Goal: Check status: Check status

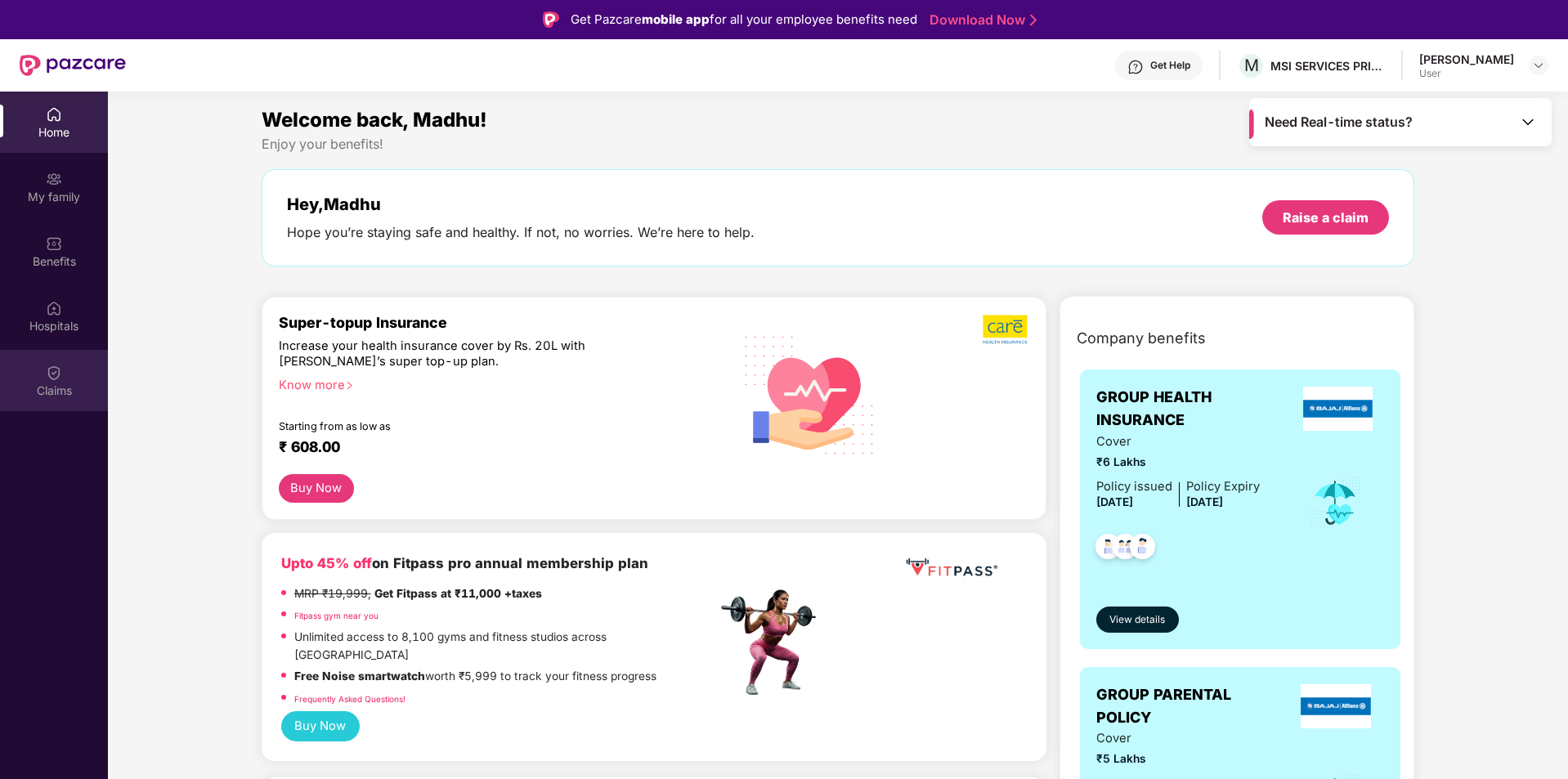
click at [44, 375] on div "Claims" at bounding box center [53, 380] width 108 height 61
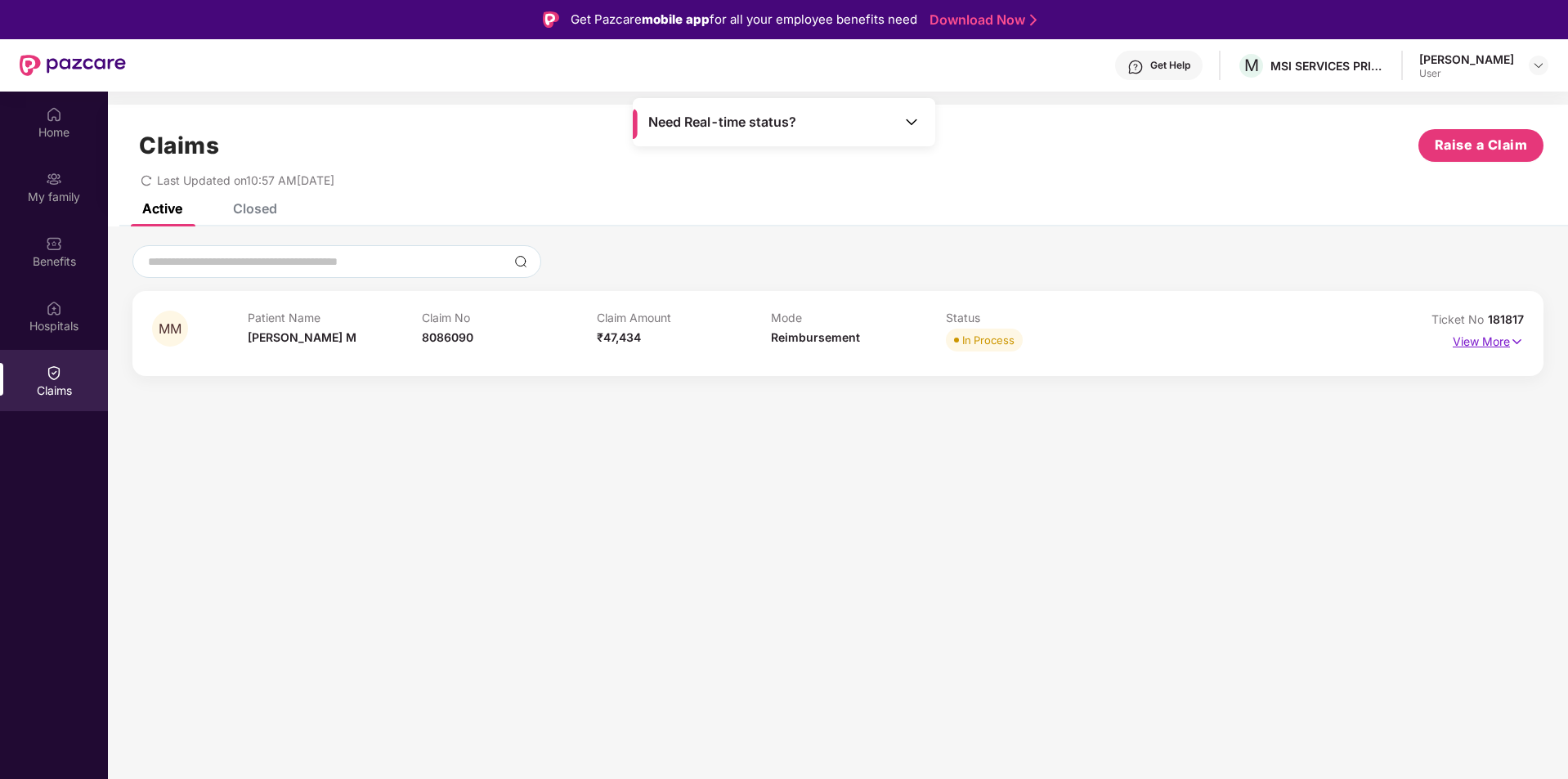
click at [1475, 340] on p "View More" at bounding box center [1488, 339] width 71 height 22
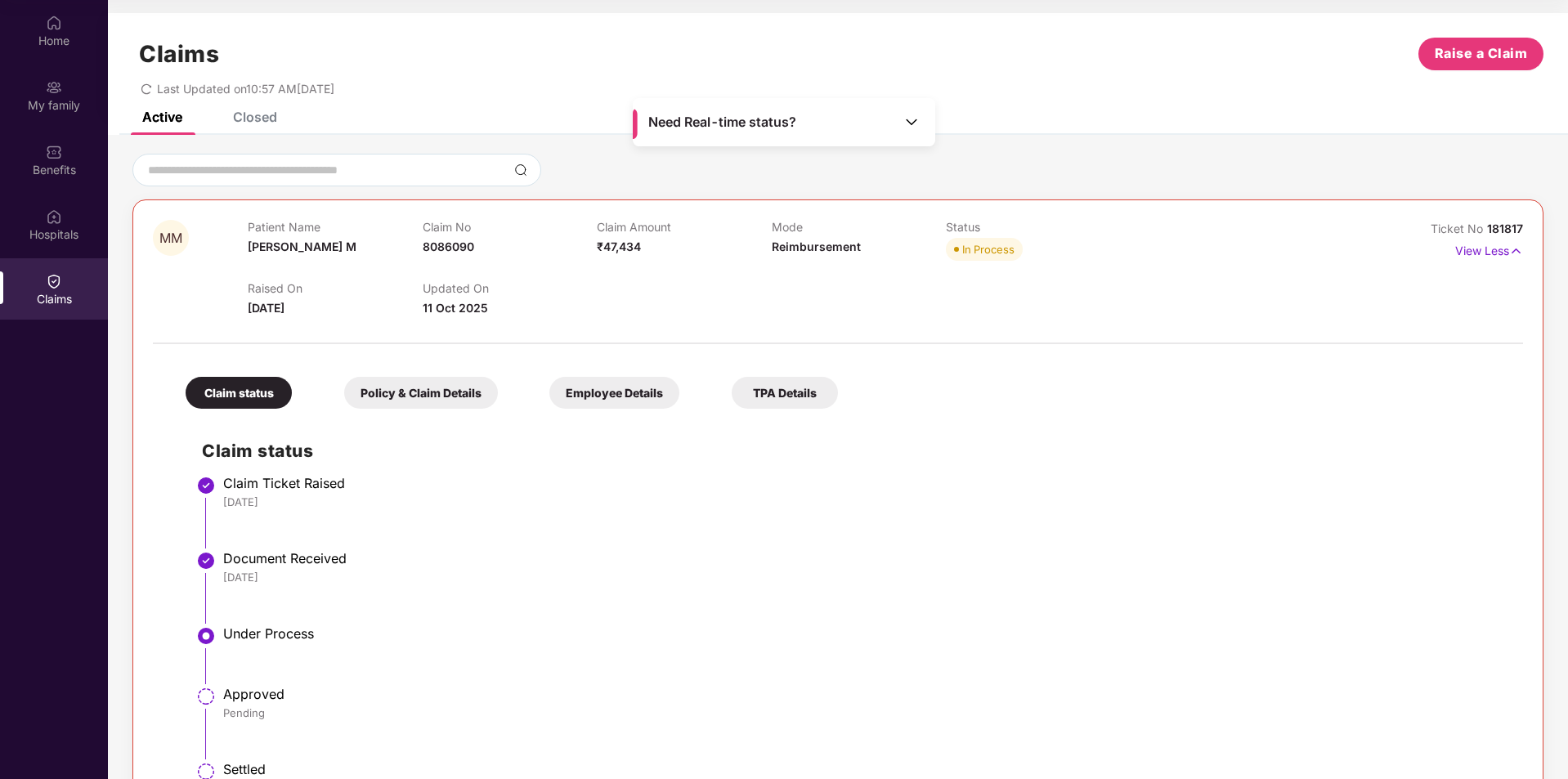
click at [260, 116] on div "Closed" at bounding box center [255, 117] width 44 height 16
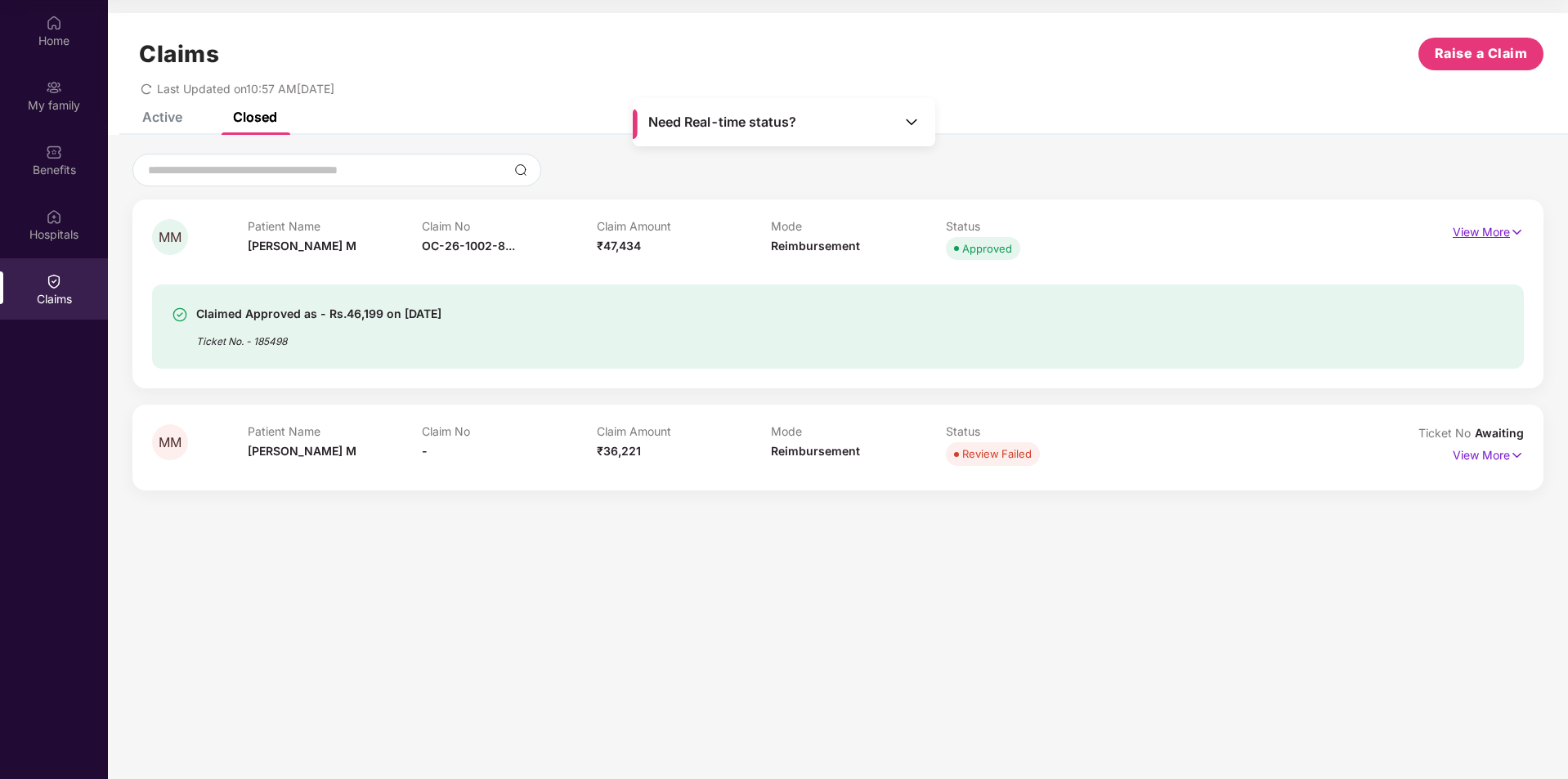
click at [1497, 231] on p "View More" at bounding box center [1488, 230] width 71 height 22
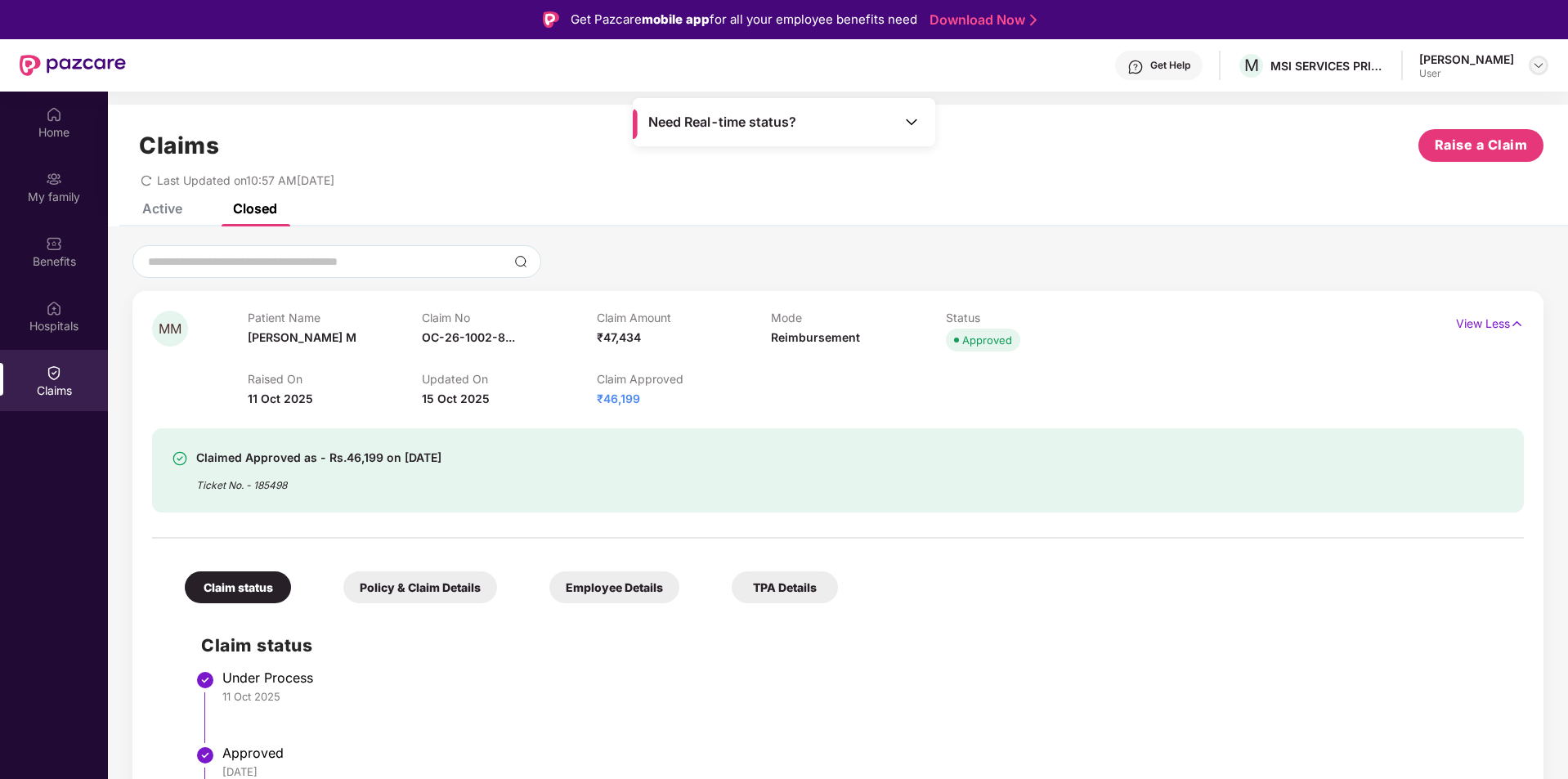
click at [1540, 63] on img at bounding box center [1538, 65] width 13 height 13
click at [1390, 110] on div "Logout" at bounding box center [1461, 104] width 213 height 32
